Goal: Check status: Check status

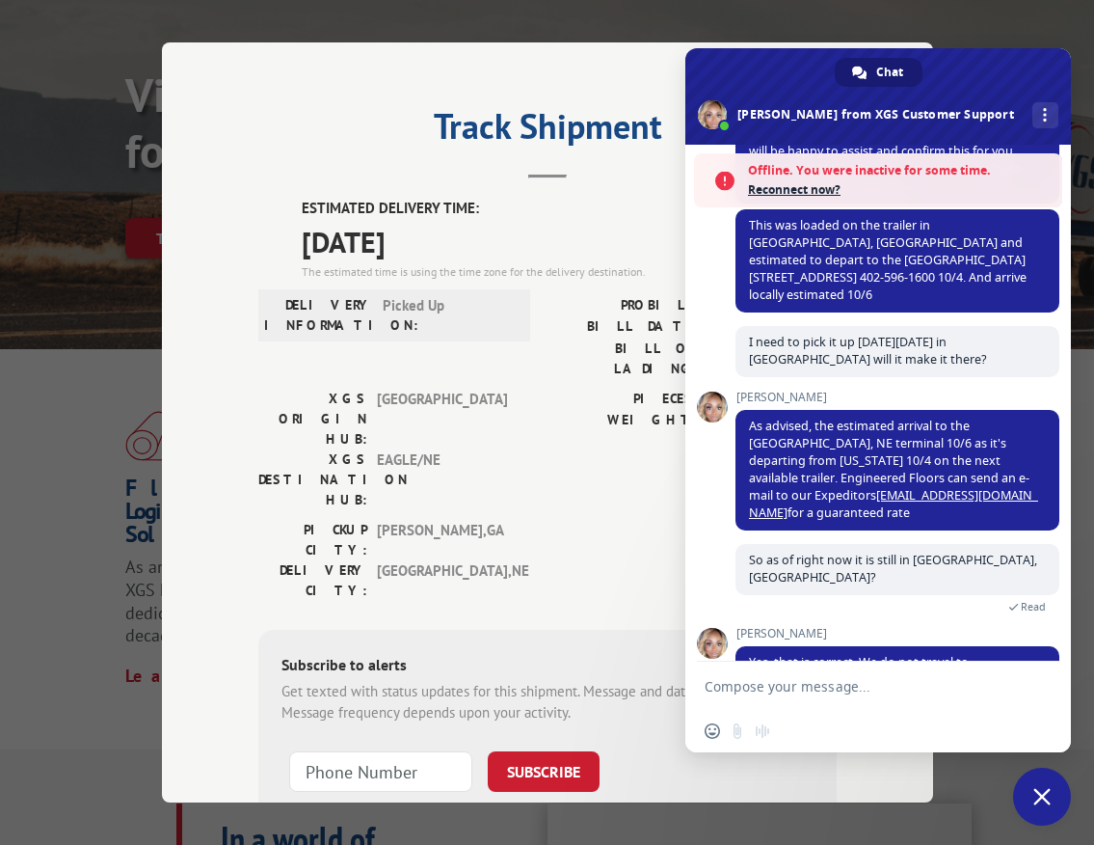
scroll to position [348, 0]
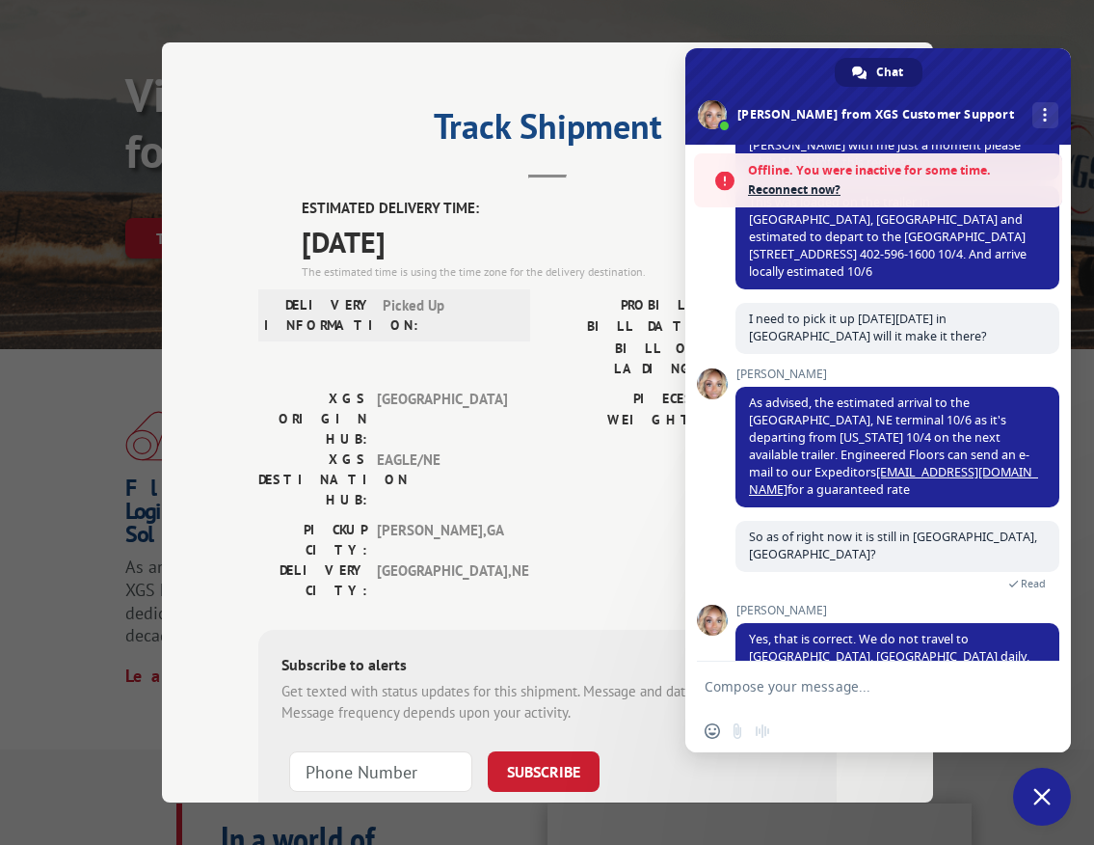
click at [799, 679] on textarea "Compose your message..." at bounding box center [857, 686] width 305 height 17
click at [286, 116] on h2 "Track Shipment" at bounding box center [547, 131] width 578 height 37
click at [869, 682] on textarea "Compose your message..." at bounding box center [857, 686] width 305 height 17
type textarea "H"
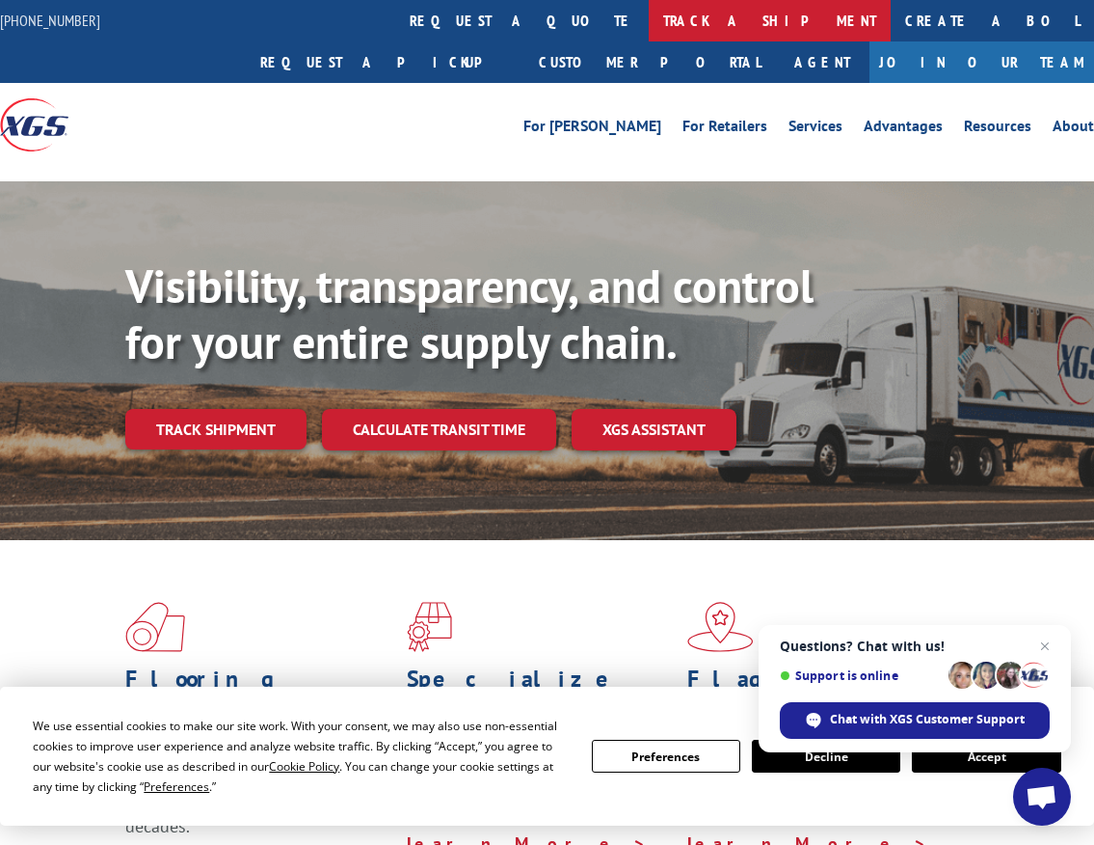
click at [649, 13] on link "track a shipment" at bounding box center [770, 20] width 242 height 41
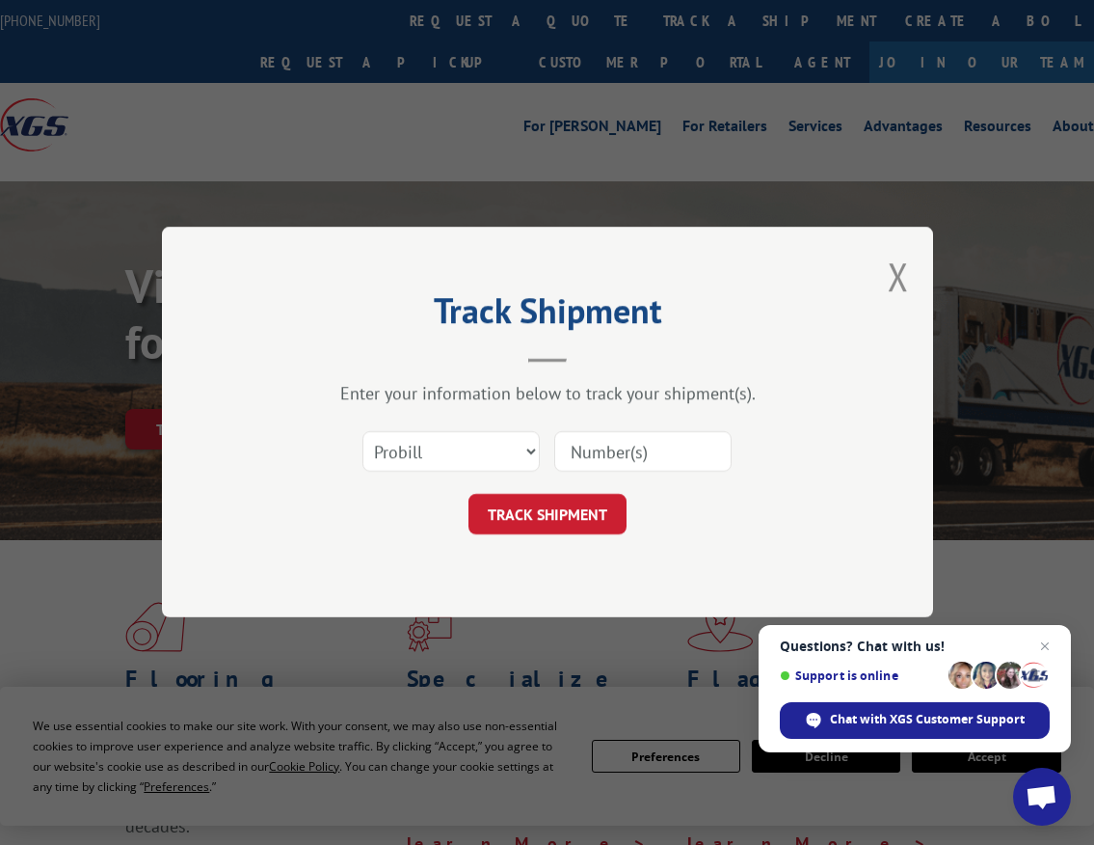
click at [666, 452] on input at bounding box center [642, 452] width 177 height 40
type input "17271643"
click at [578, 514] on button "TRACK SHIPMENT" at bounding box center [548, 515] width 158 height 40
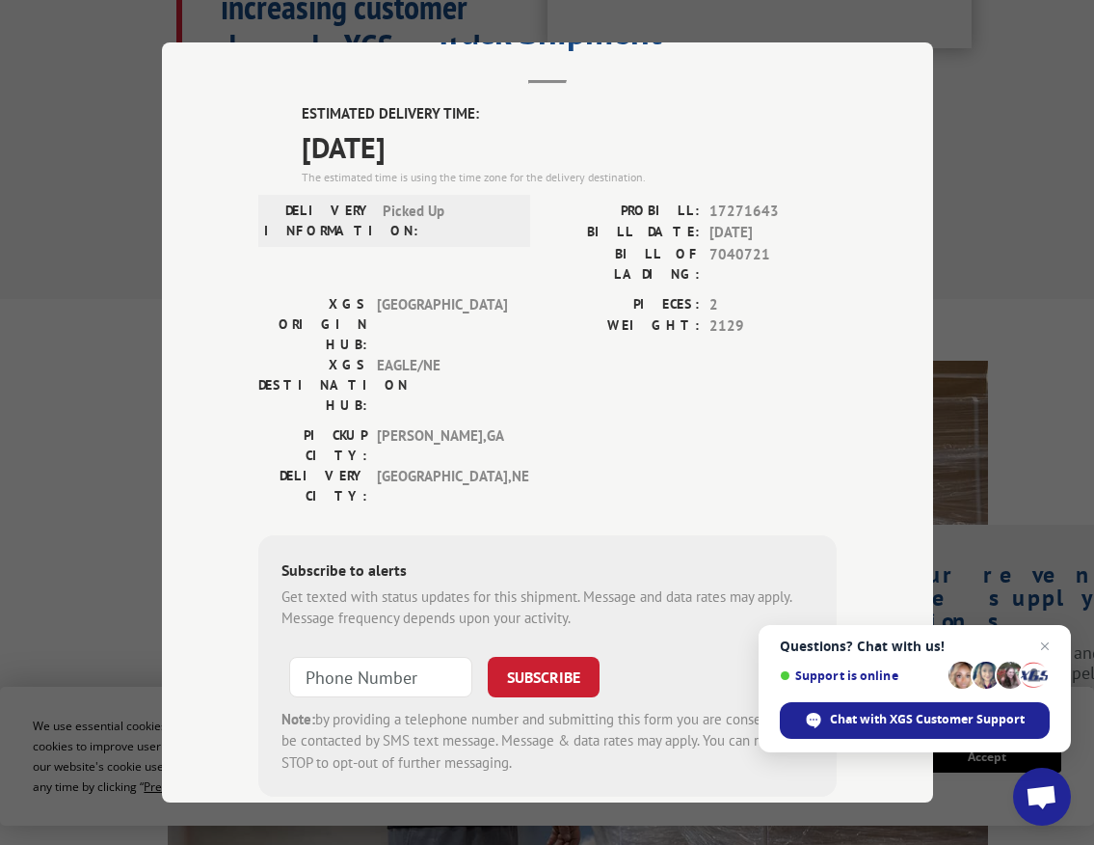
scroll to position [1639, 0]
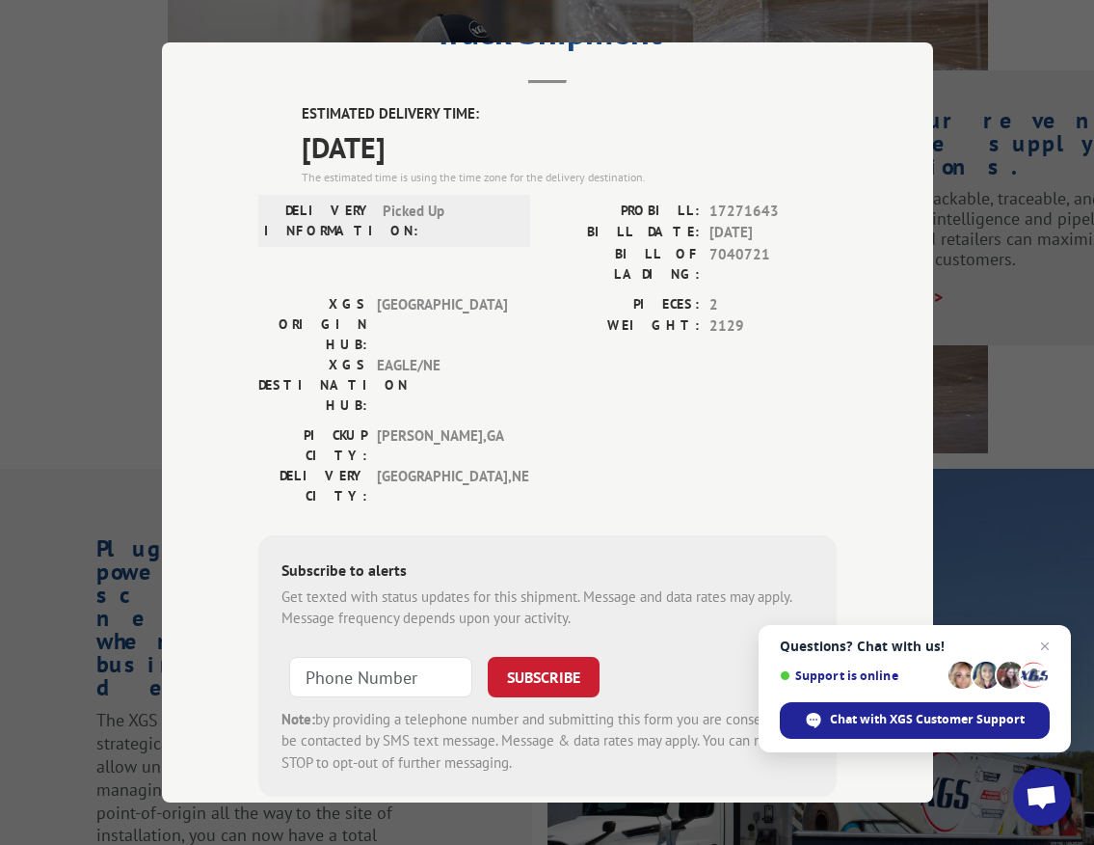
click at [903, 665] on span "Support is online" at bounding box center [915, 674] width 270 height 31
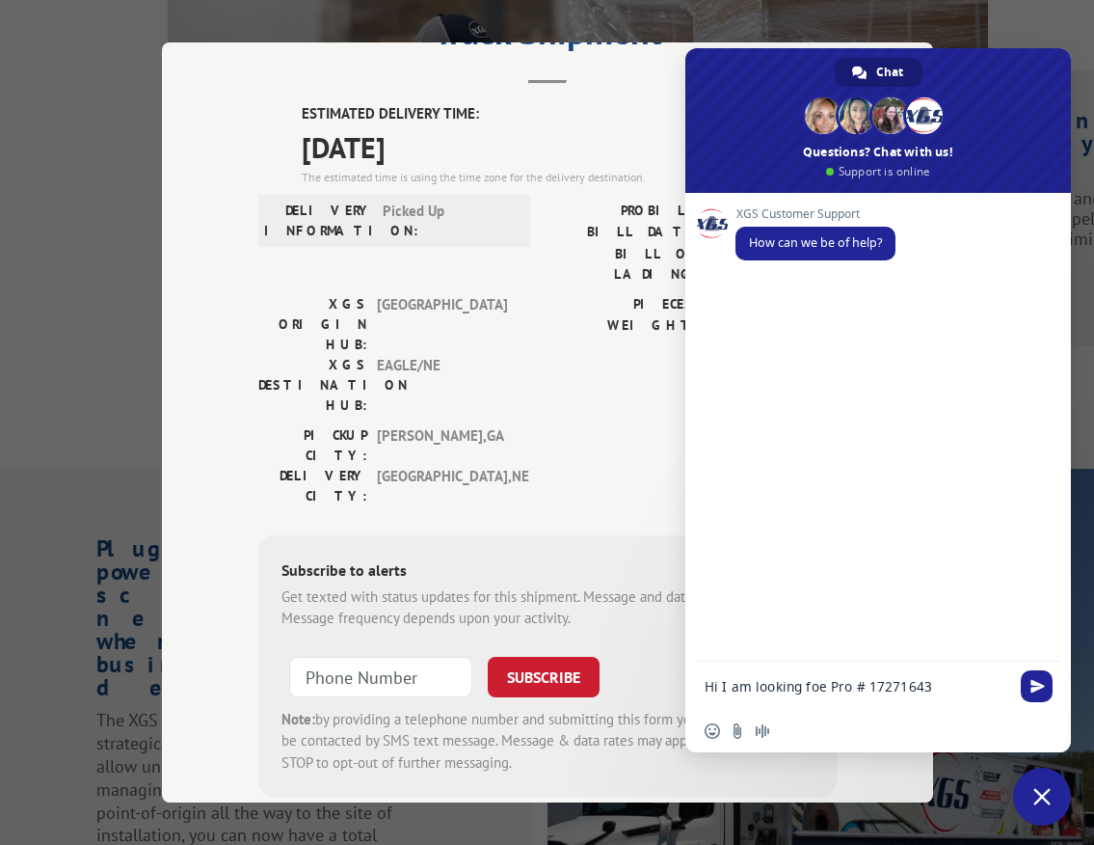
click at [824, 684] on textarea "Hi I am looking foe Pro # 17271643" at bounding box center [857, 686] width 305 height 17
click at [983, 682] on textarea "Hi I am looking for the order Pro # 17271643" at bounding box center [857, 686] width 305 height 17
type textarea "Hi I am looking for the order Pro # 17271643 can you tell me ikf it will make i…"
click at [1034, 661] on span "Send" at bounding box center [1038, 666] width 14 height 14
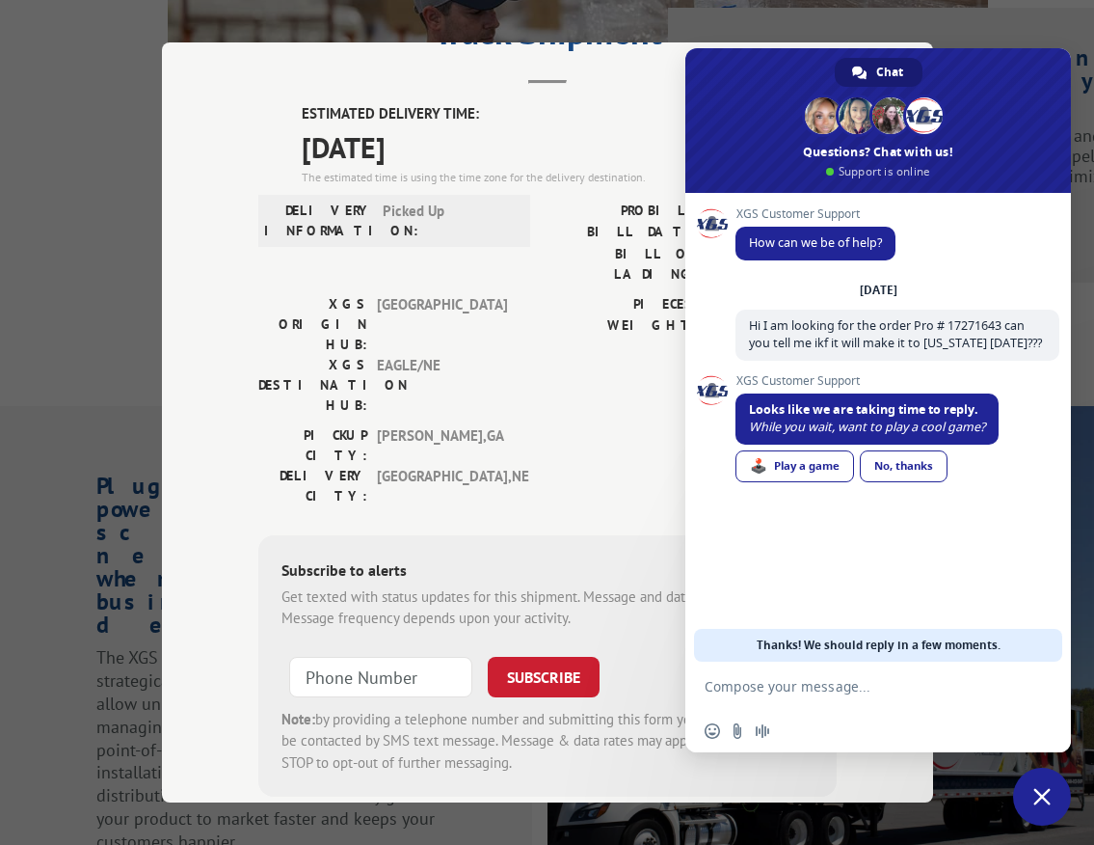
scroll to position [1735, 0]
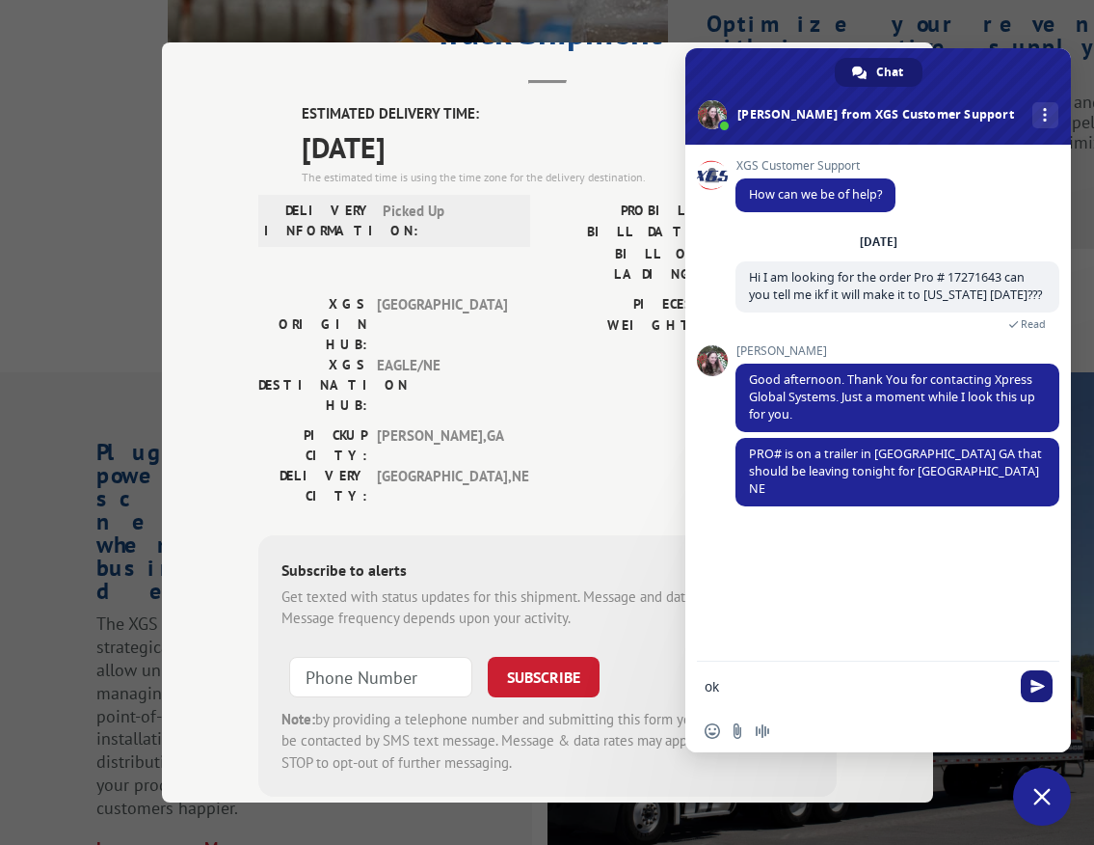
type textarea "ok"
click at [1035, 686] on span "Send" at bounding box center [1038, 686] width 14 height 14
